Goal: Information Seeking & Learning: Learn about a topic

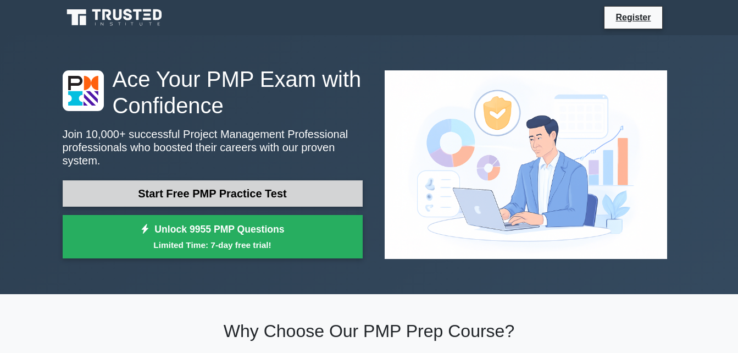
drag, startPoint x: 0, startPoint y: 0, endPoint x: 240, endPoint y: 185, distance: 303.3
click at [240, 185] on link "Start Free PMP Practice Test" at bounding box center [213, 193] width 300 height 26
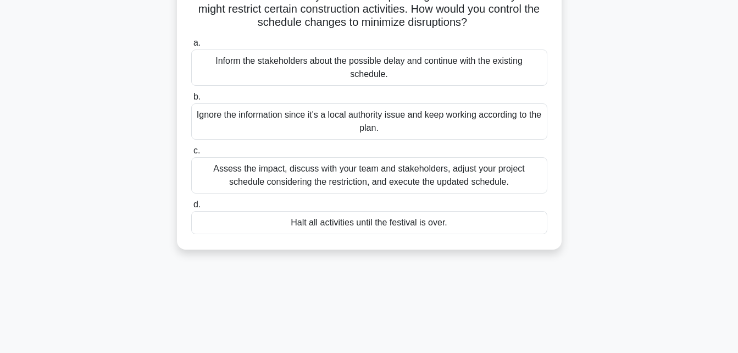
scroll to position [65, 0]
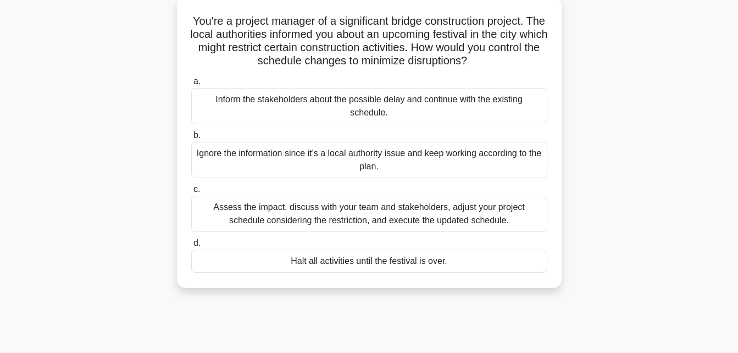
click at [276, 116] on div "Inform the stakeholders about the possible delay and continue with the existing…" at bounding box center [369, 106] width 356 height 36
click at [191, 85] on input "a. Inform the stakeholders about the possible delay and continue with the exist…" at bounding box center [191, 81] width 0 height 7
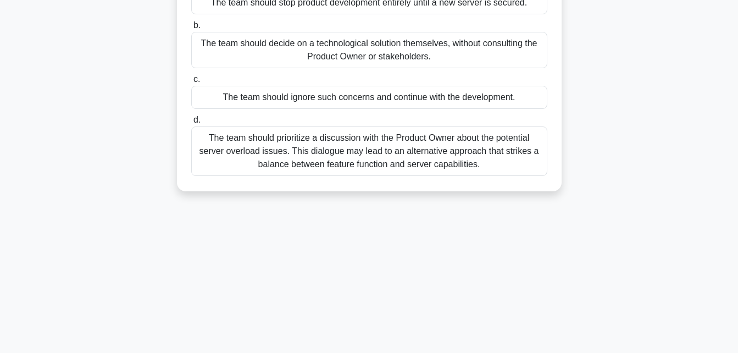
scroll to position [176, 0]
